Goal: Information Seeking & Learning: Learn about a topic

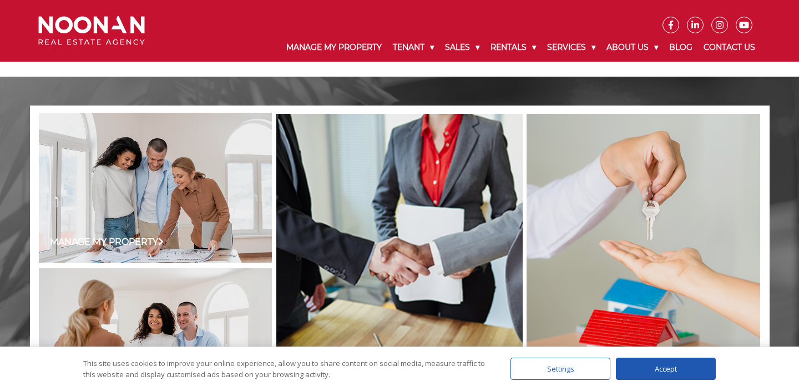
scroll to position [760, 0]
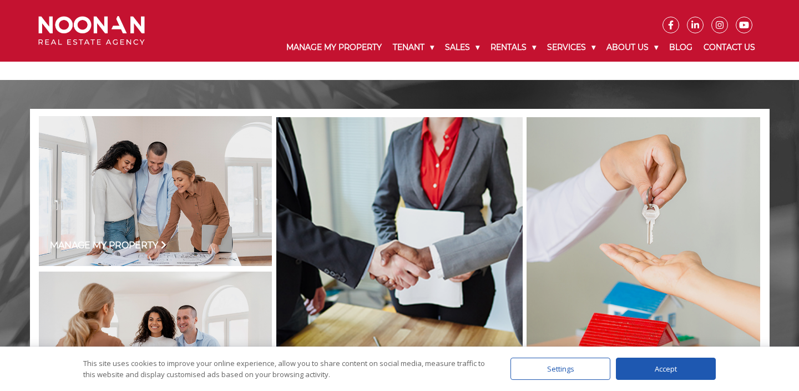
click at [149, 245] on link "Manage my Property" at bounding box center [108, 245] width 117 height 13
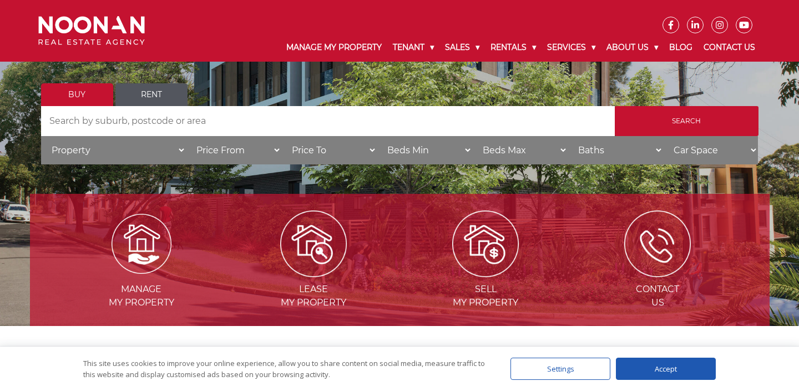
scroll to position [199, 0]
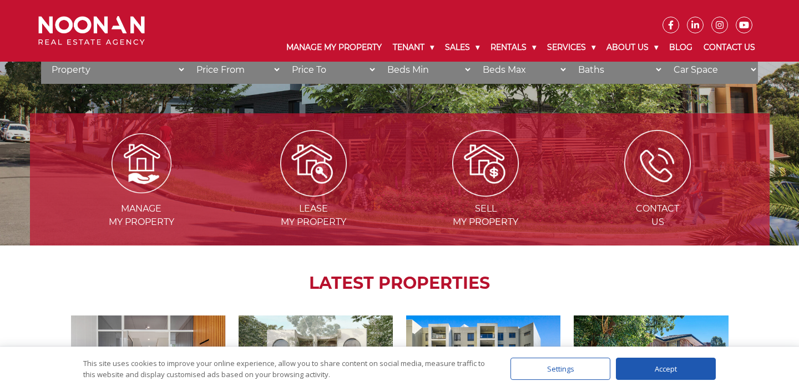
click at [147, 173] on img at bounding box center [142, 163] width 60 height 60
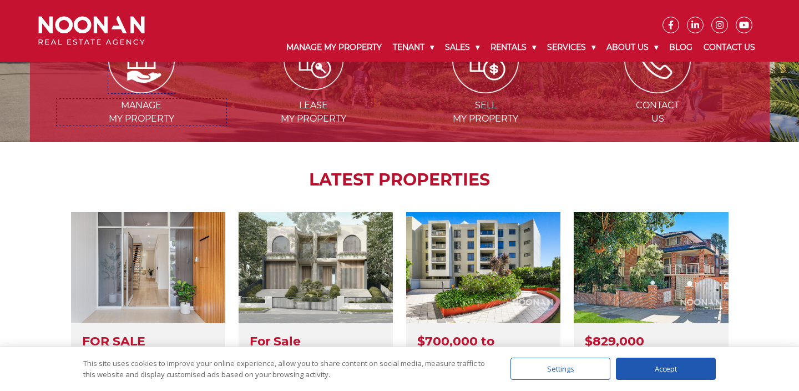
scroll to position [0, 0]
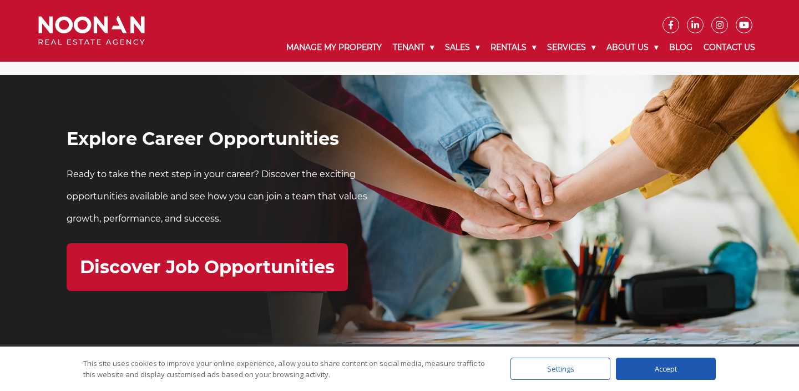
scroll to position [3275, 0]
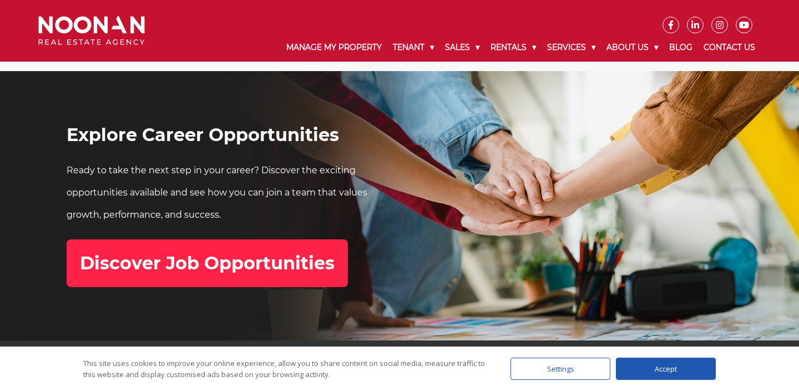
click at [266, 267] on h2 "Discover Job Opportunities" at bounding box center [207, 262] width 255 height 21
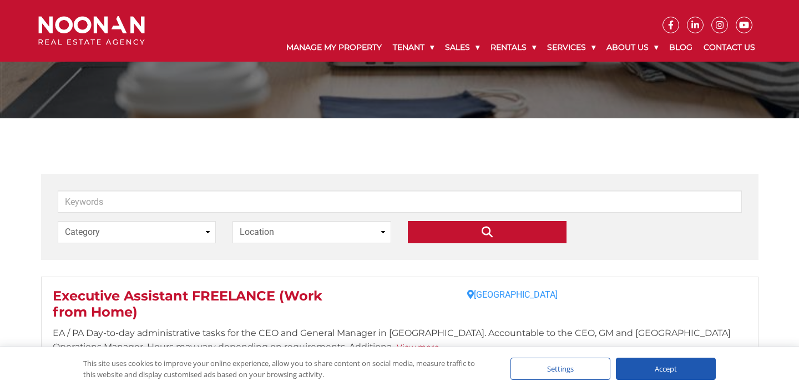
scroll to position [97, 0]
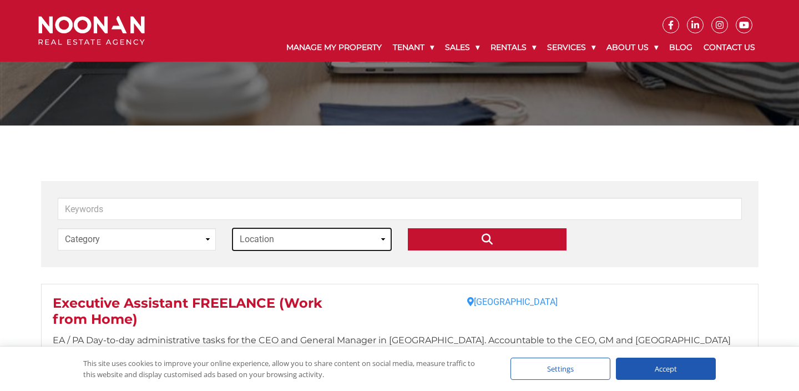
click at [377, 239] on select "Location [GEOGRAPHIC_DATA]" at bounding box center [312, 239] width 159 height 22
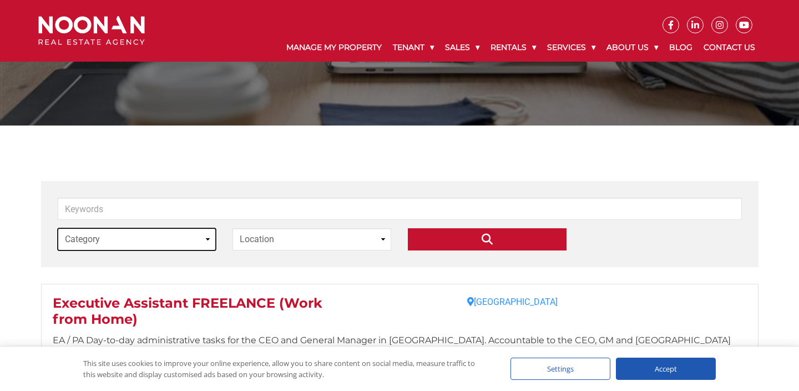
click at [205, 238] on select "Category Executive Assistant" at bounding box center [137, 239] width 159 height 22
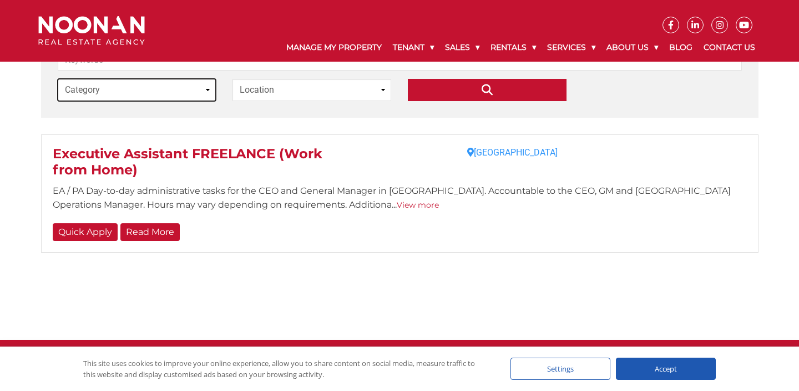
scroll to position [0, 0]
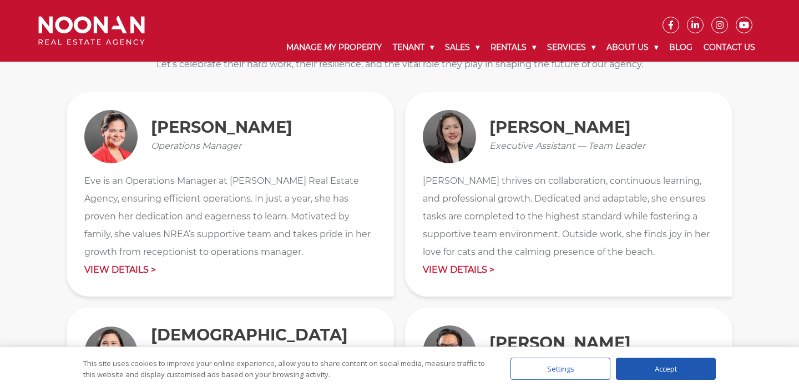
scroll to position [1224, 0]
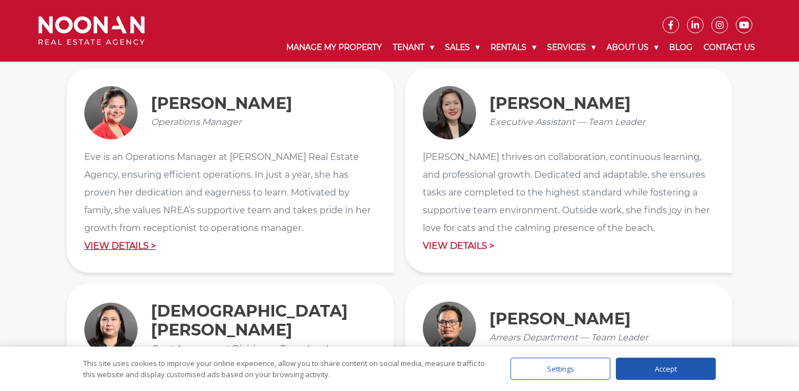
click at [132, 249] on p "View Details >" at bounding box center [230, 246] width 292 height 18
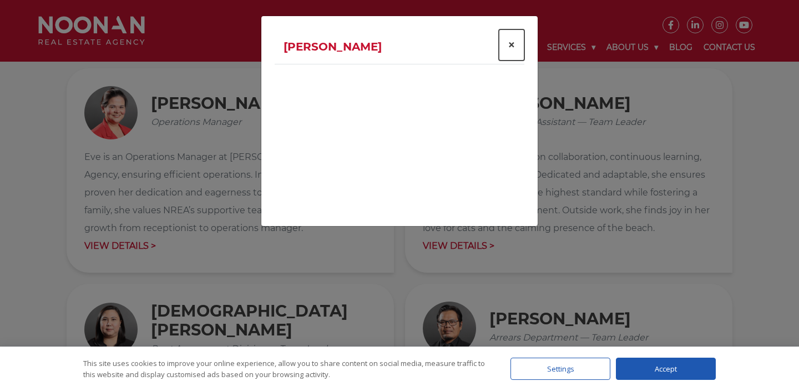
click at [513, 45] on span "×" at bounding box center [512, 45] width 8 height 16
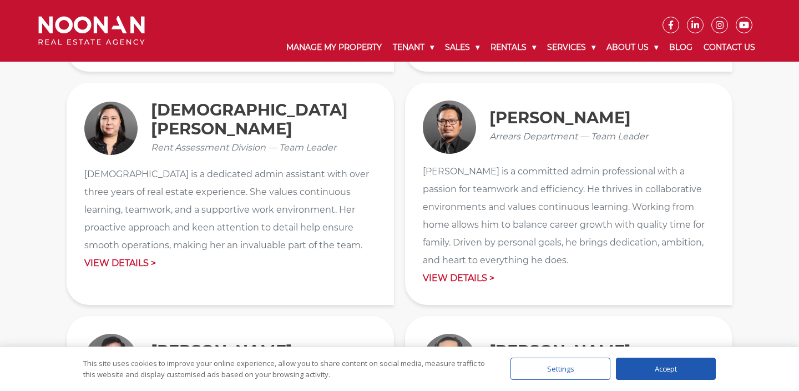
scroll to position [1434, 0]
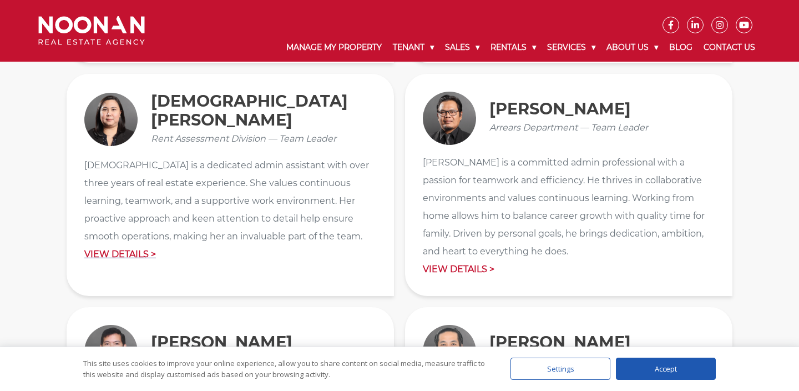
click at [134, 251] on p "View Details >" at bounding box center [230, 254] width 292 height 18
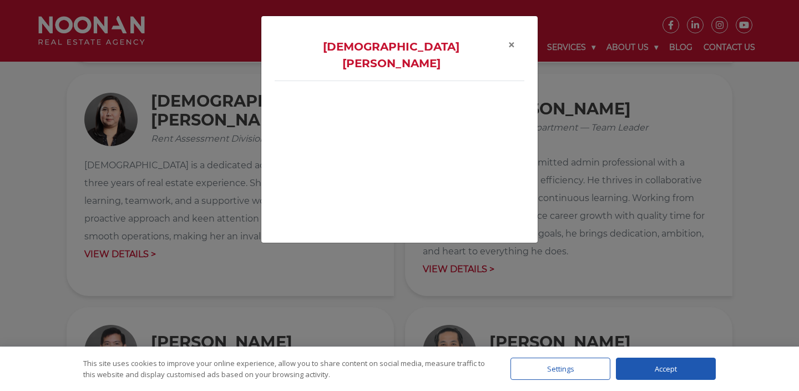
click at [46, 208] on div "Lady Tiglao ×" at bounding box center [399, 195] width 799 height 391
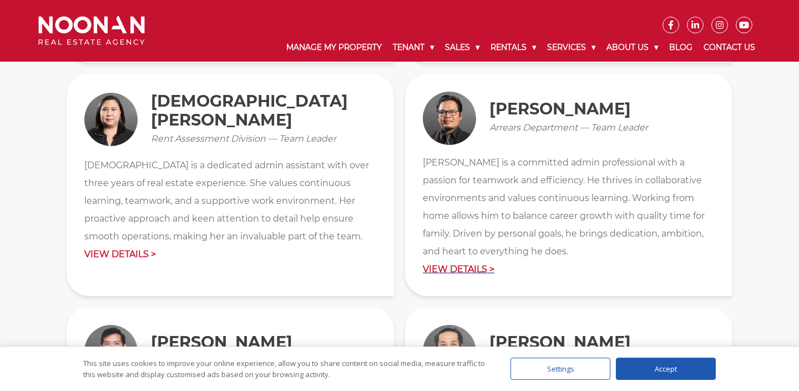
click at [454, 269] on p "View Details >" at bounding box center [569, 269] width 292 height 18
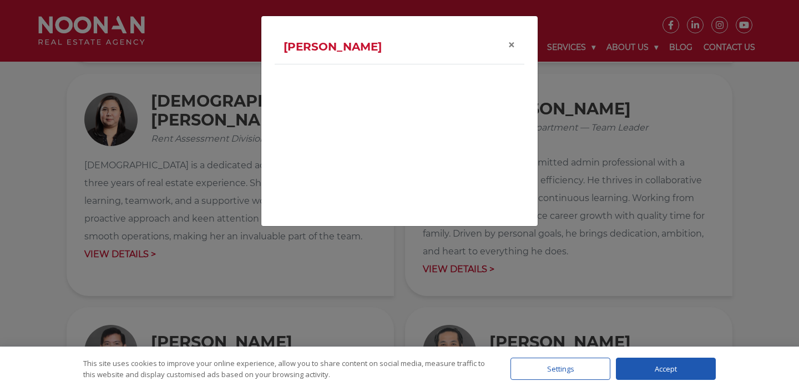
click at [43, 206] on div "Arvin Lorega ×" at bounding box center [399, 195] width 799 height 391
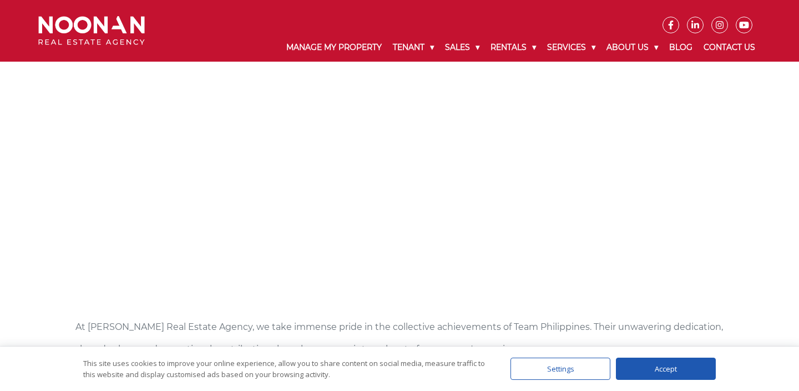
scroll to position [0, 0]
